Goal: Information Seeking & Learning: Compare options

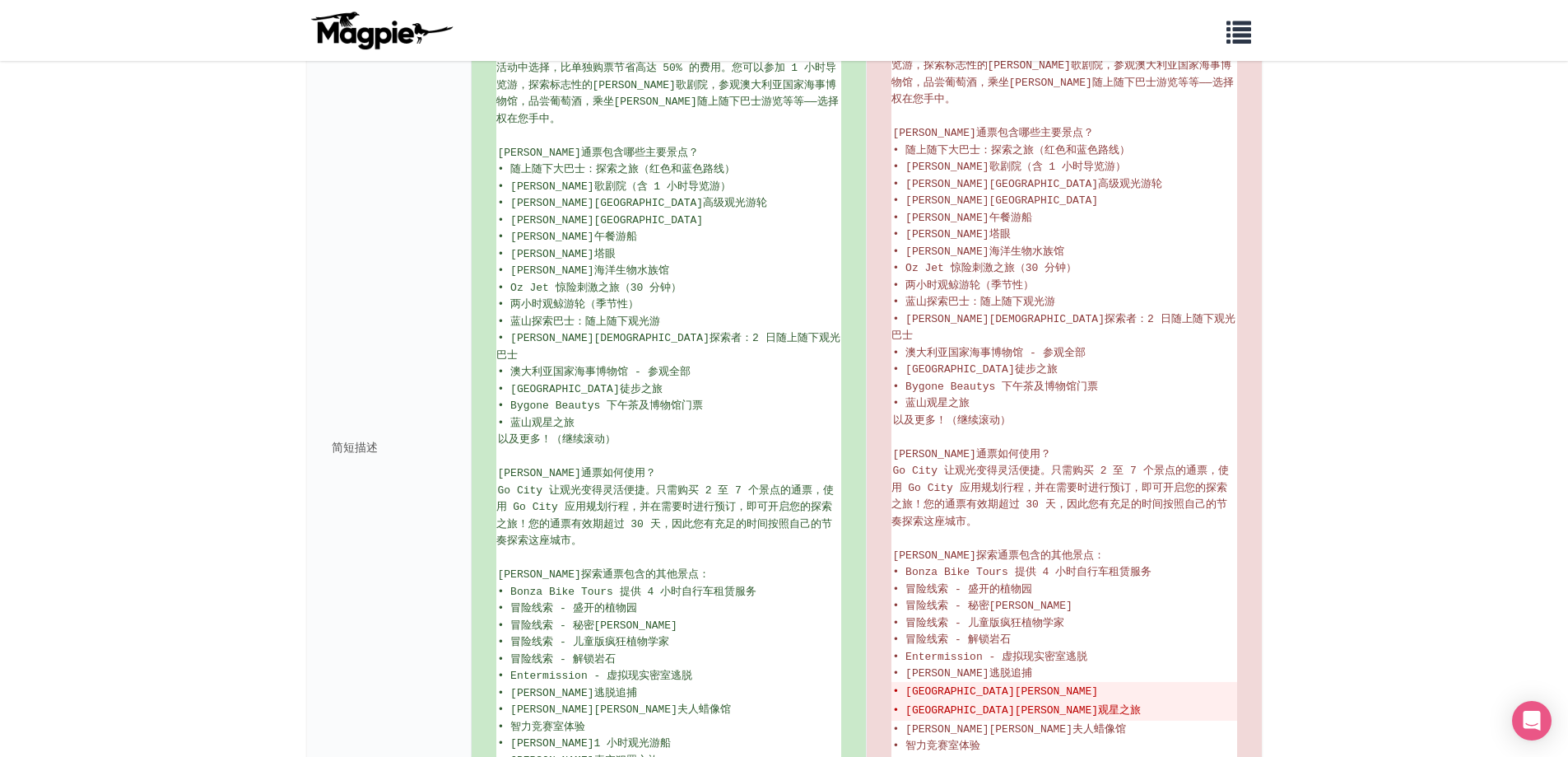
scroll to position [616, 0]
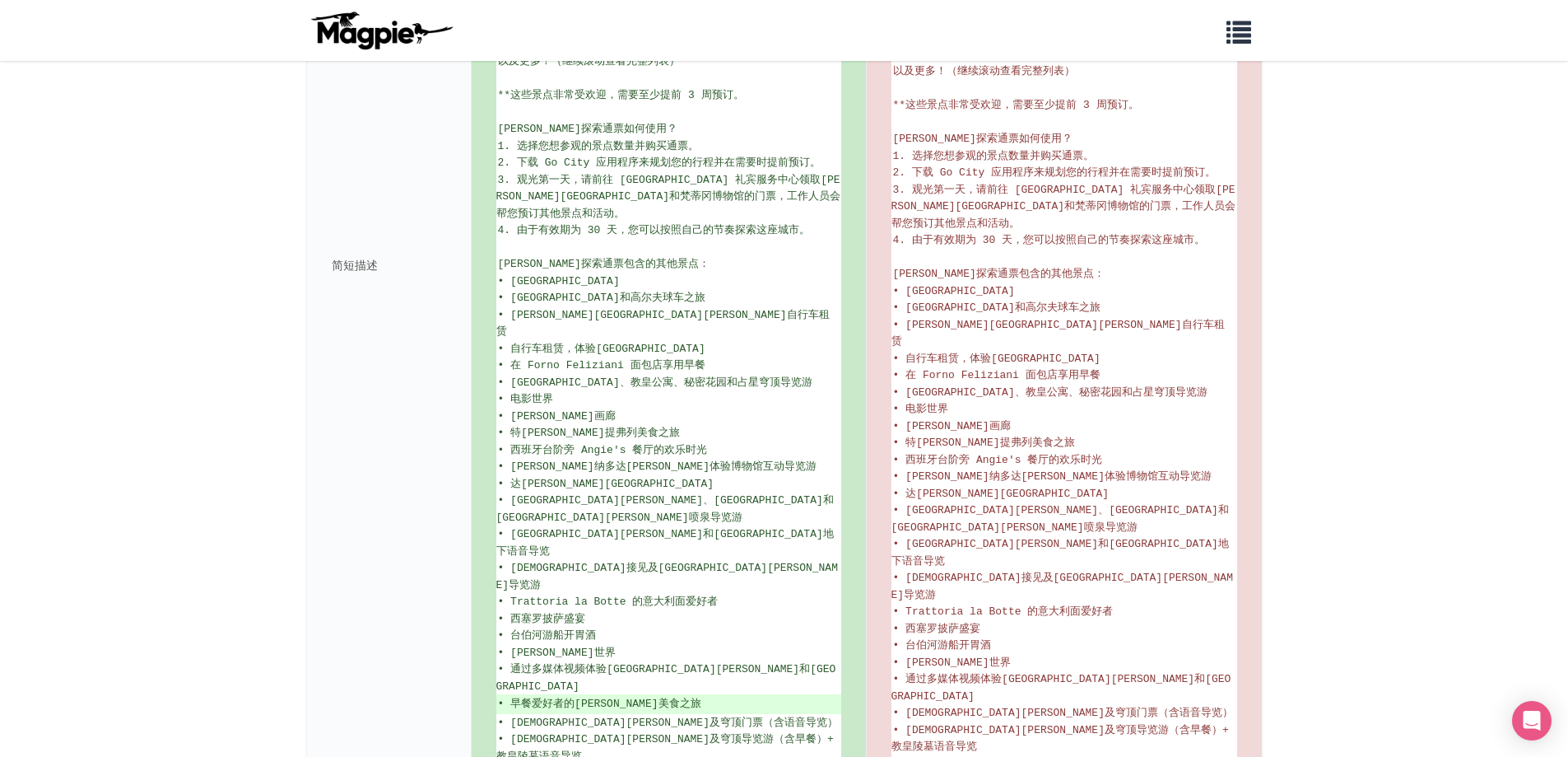
scroll to position [716, 0]
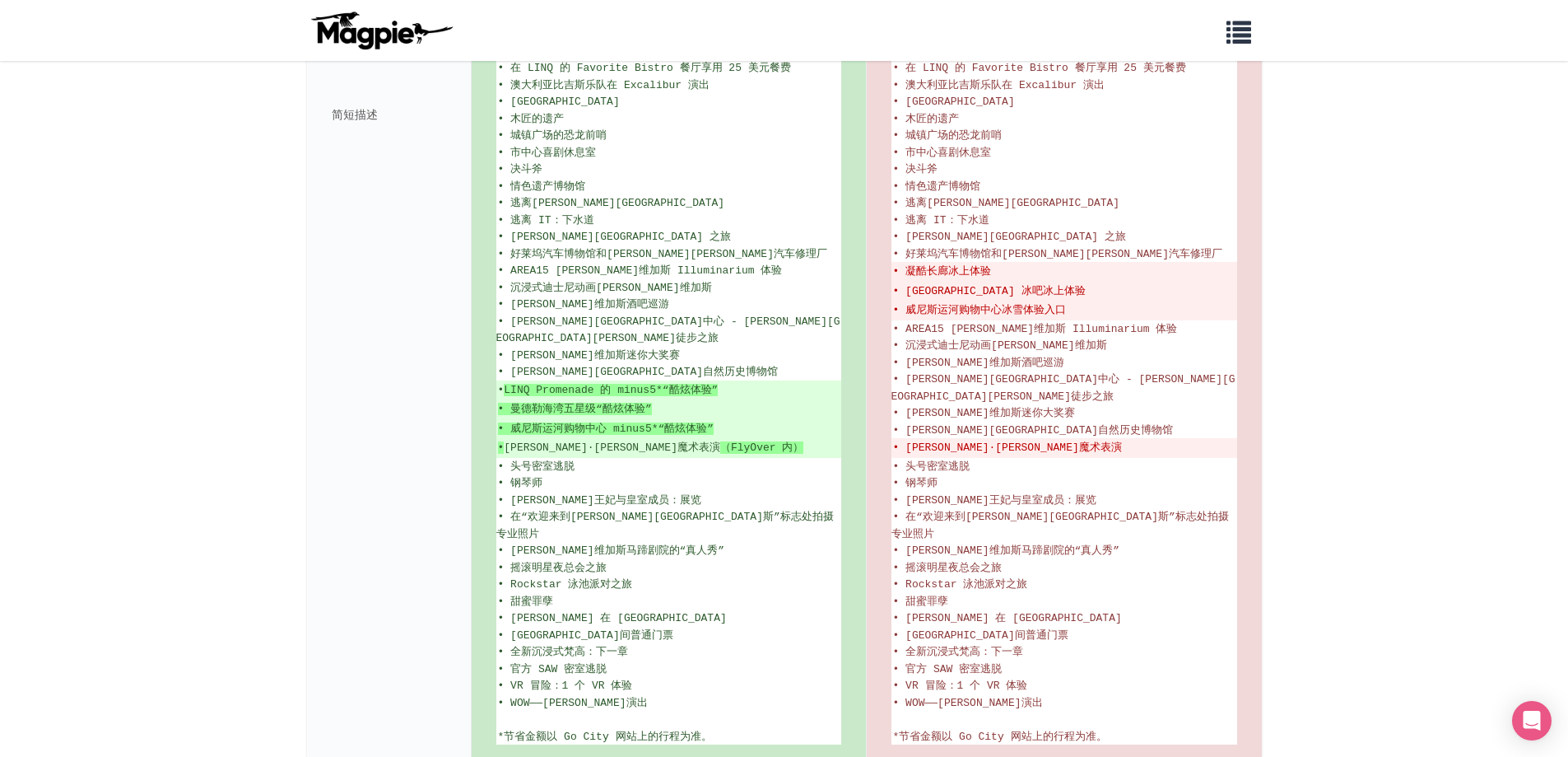
scroll to position [906, 0]
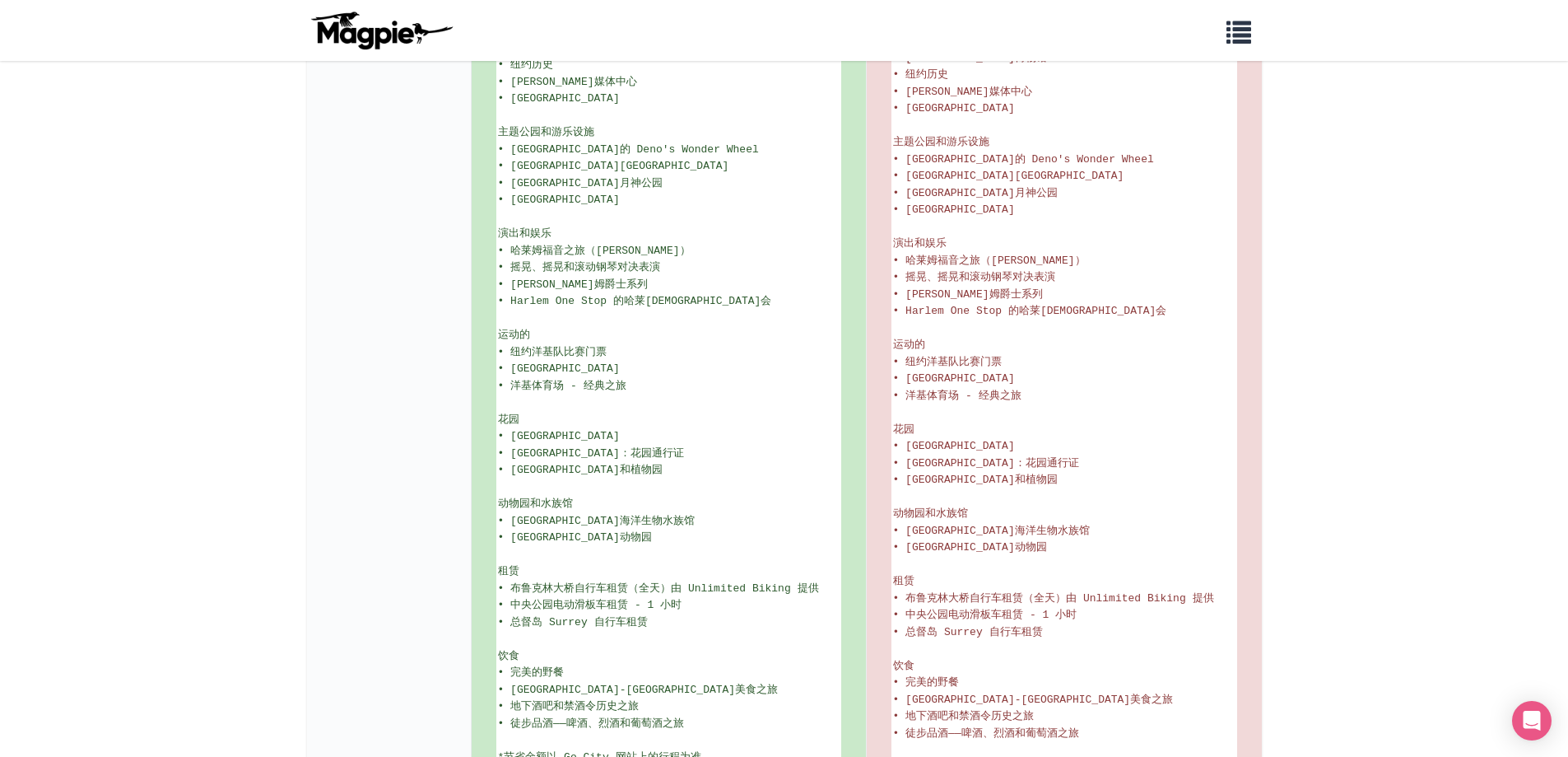
scroll to position [2251, 0]
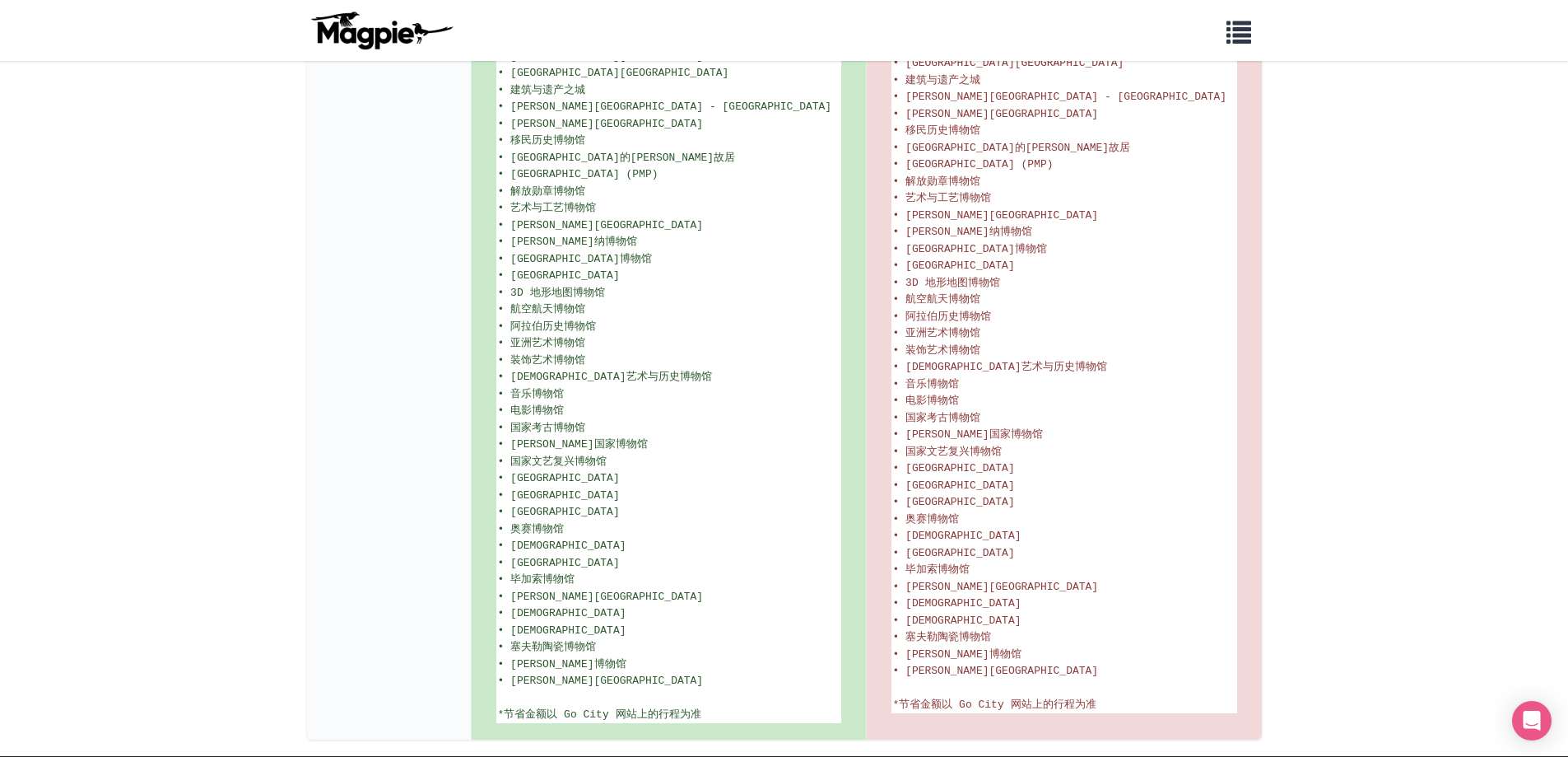
scroll to position [1880, 0]
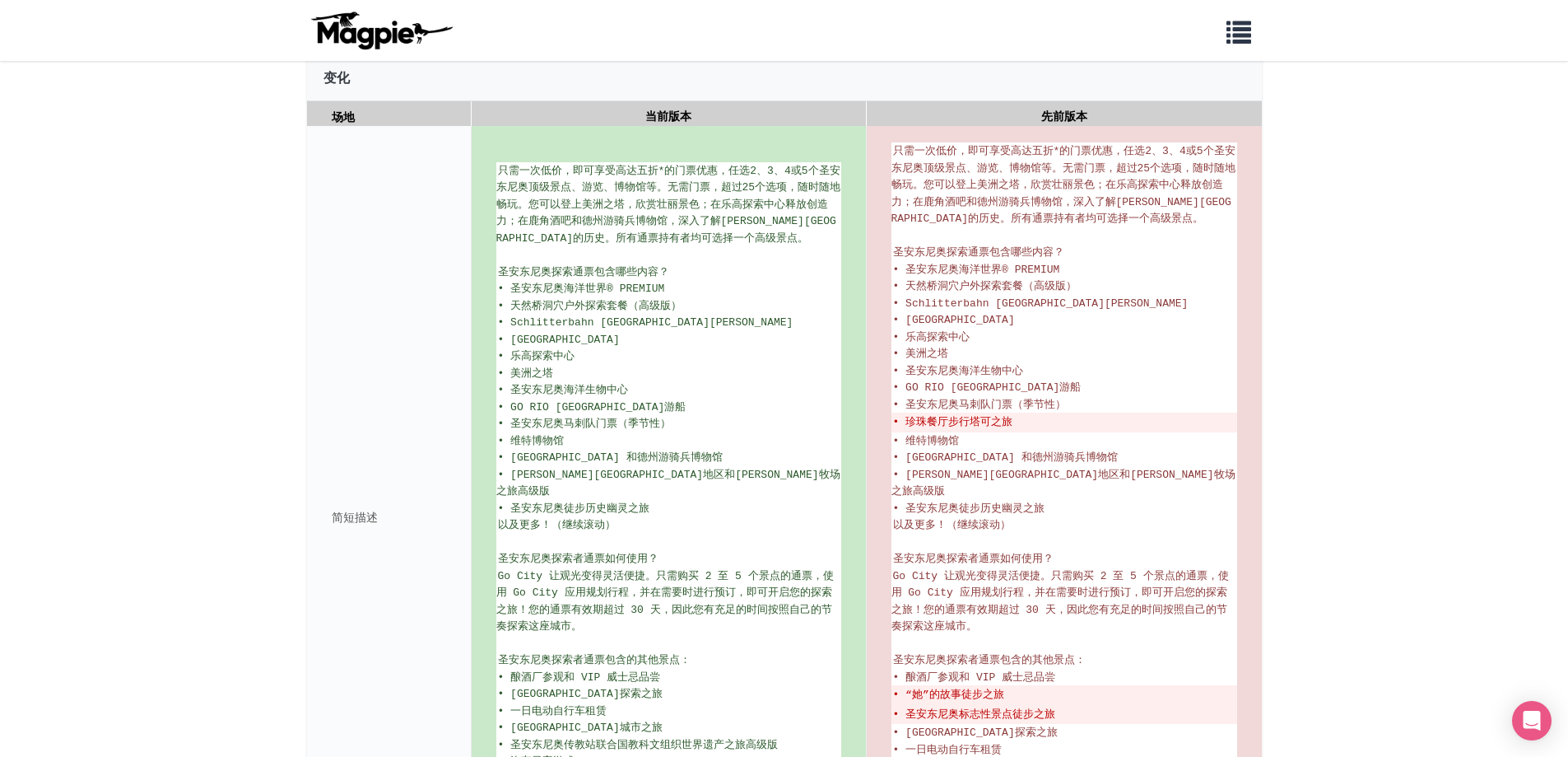
scroll to position [329, 0]
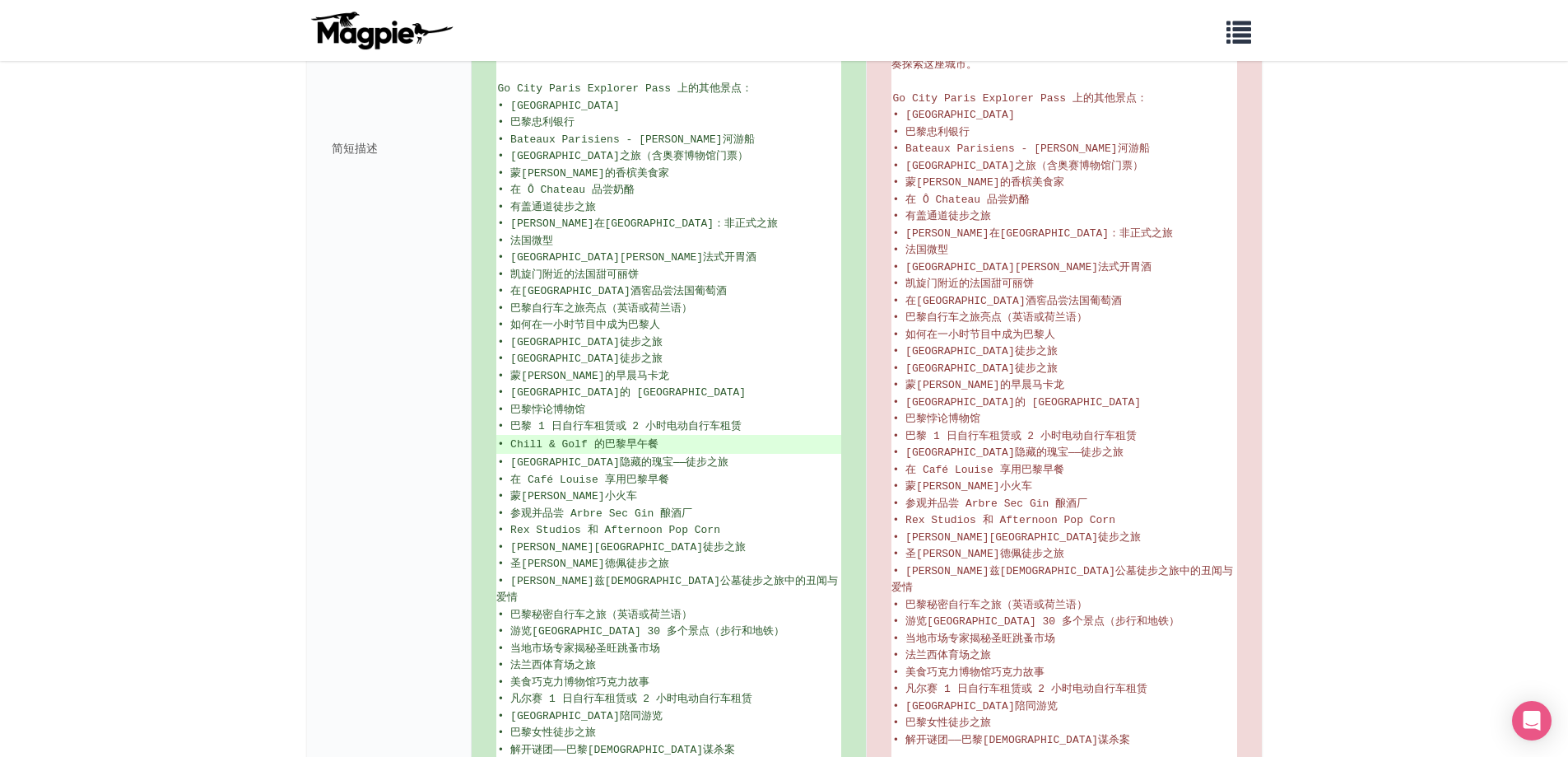
scroll to position [952, 0]
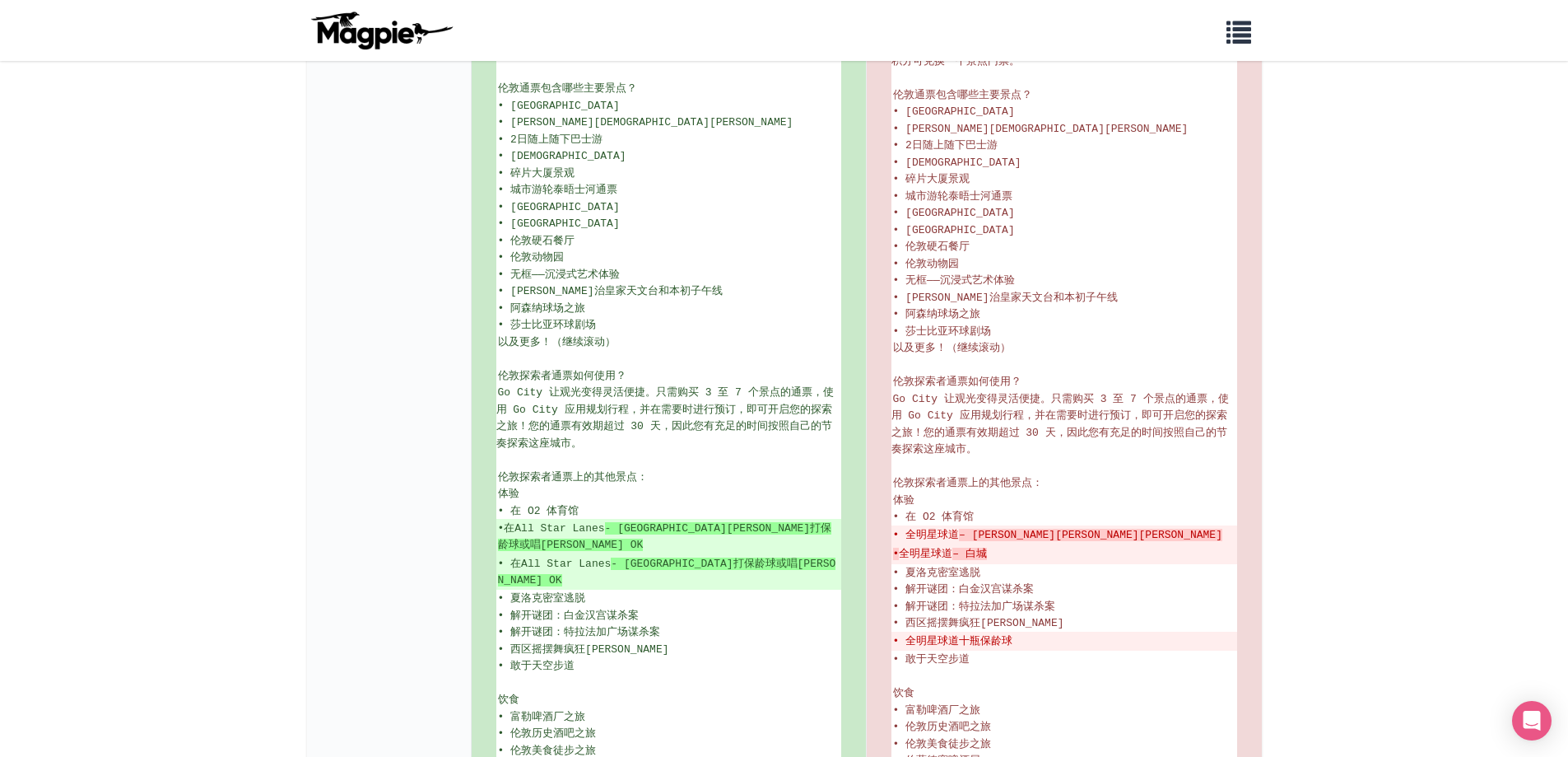
scroll to position [411, 0]
